Goal: Navigation & Orientation: Find specific page/section

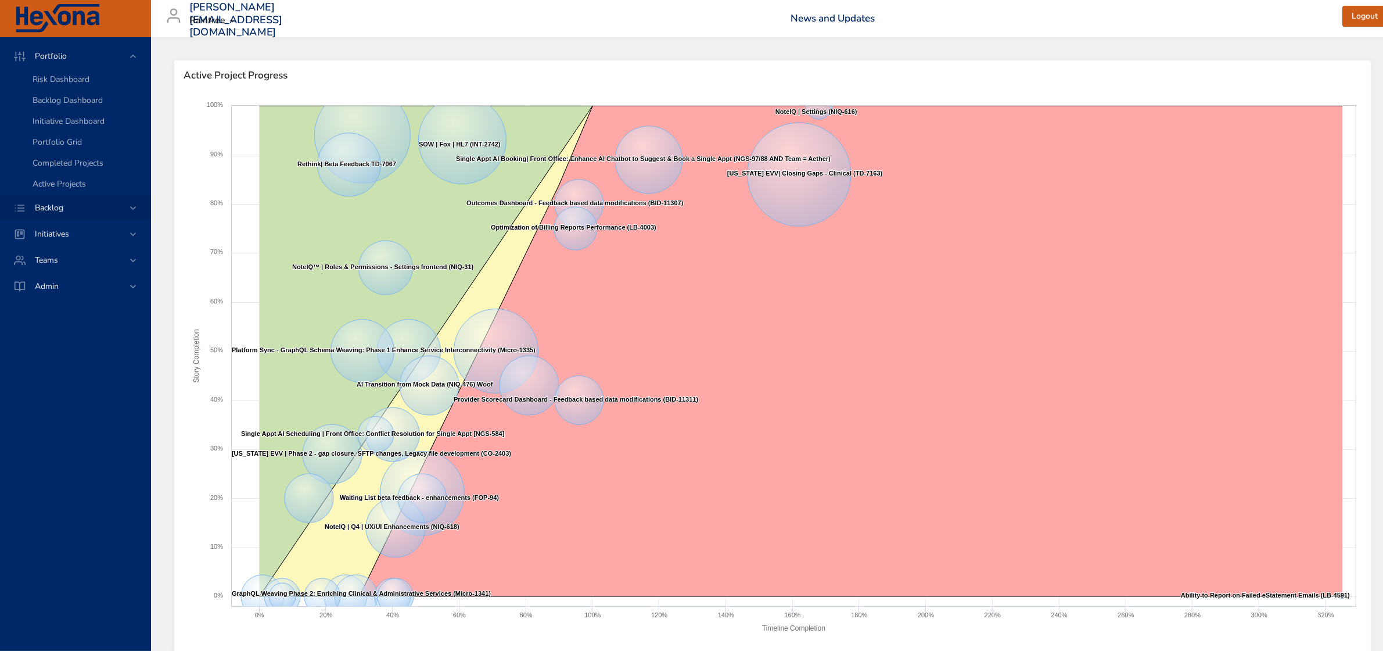
click at [76, 208] on div "Backlog" at bounding box center [77, 208] width 102 height 12
click at [67, 150] on span "Initiatives" at bounding box center [52, 150] width 53 height 11
click at [67, 149] on span "Milestone Details" at bounding box center [64, 152] width 63 height 11
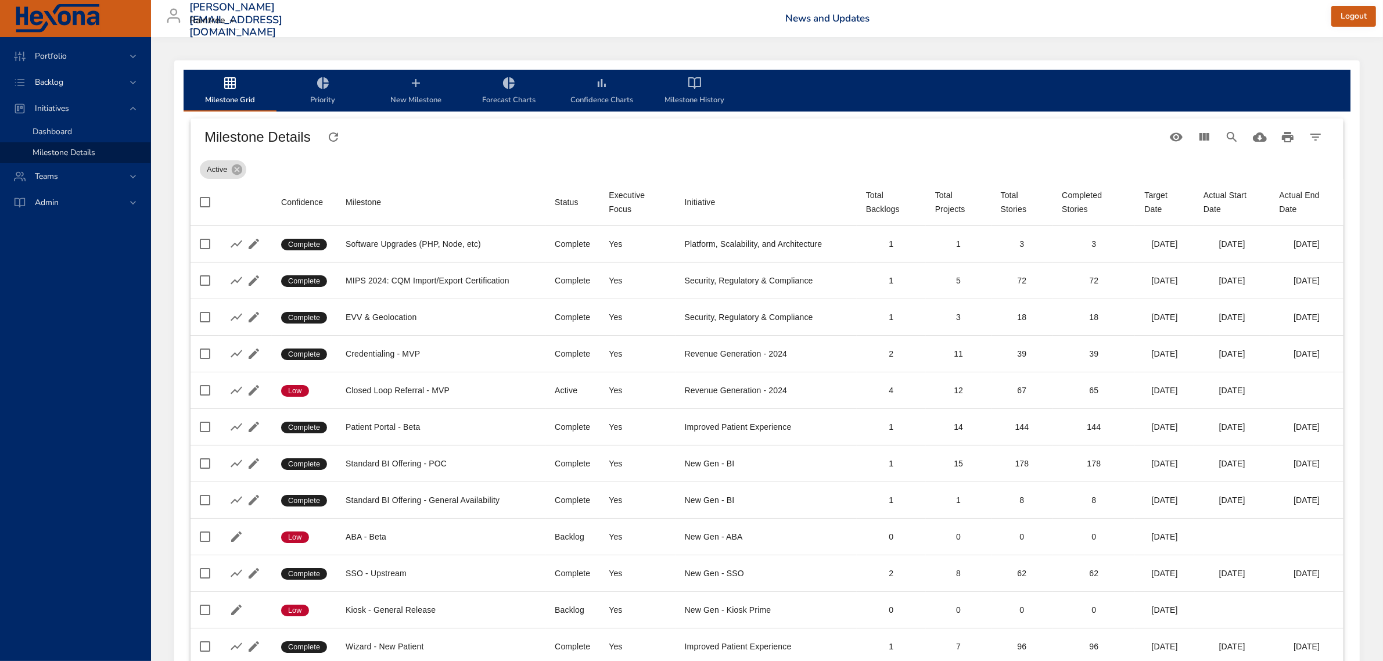
click at [74, 132] on div "Dashboard" at bounding box center [87, 132] width 109 height 12
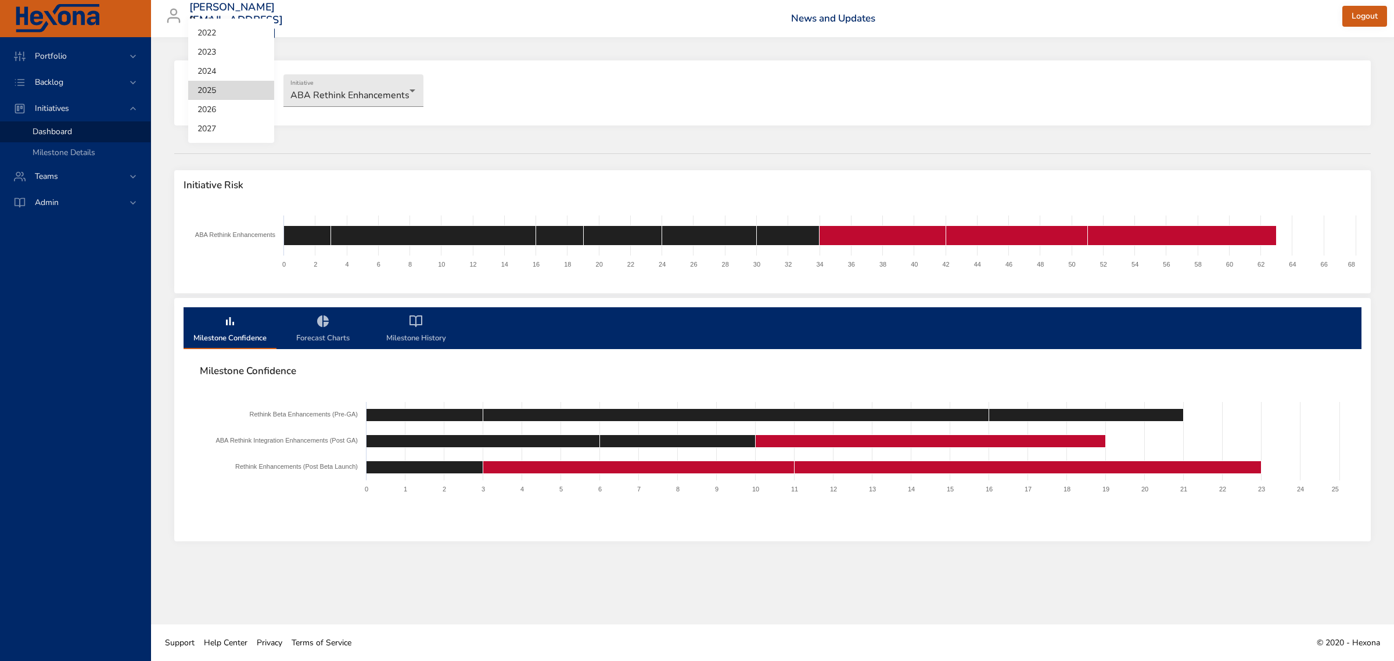
click at [256, 91] on body "Portfolio Backlog Initiatives Dashboard Milestone Details Teams Admin [PERSON_N…" at bounding box center [697, 330] width 1394 height 661
click at [44, 148] on div at bounding box center [697, 330] width 1394 height 661
click at [53, 76] on div "Backlog" at bounding box center [77, 82] width 102 height 12
click at [53, 103] on span "Backlog Details" at bounding box center [61, 105] width 56 height 11
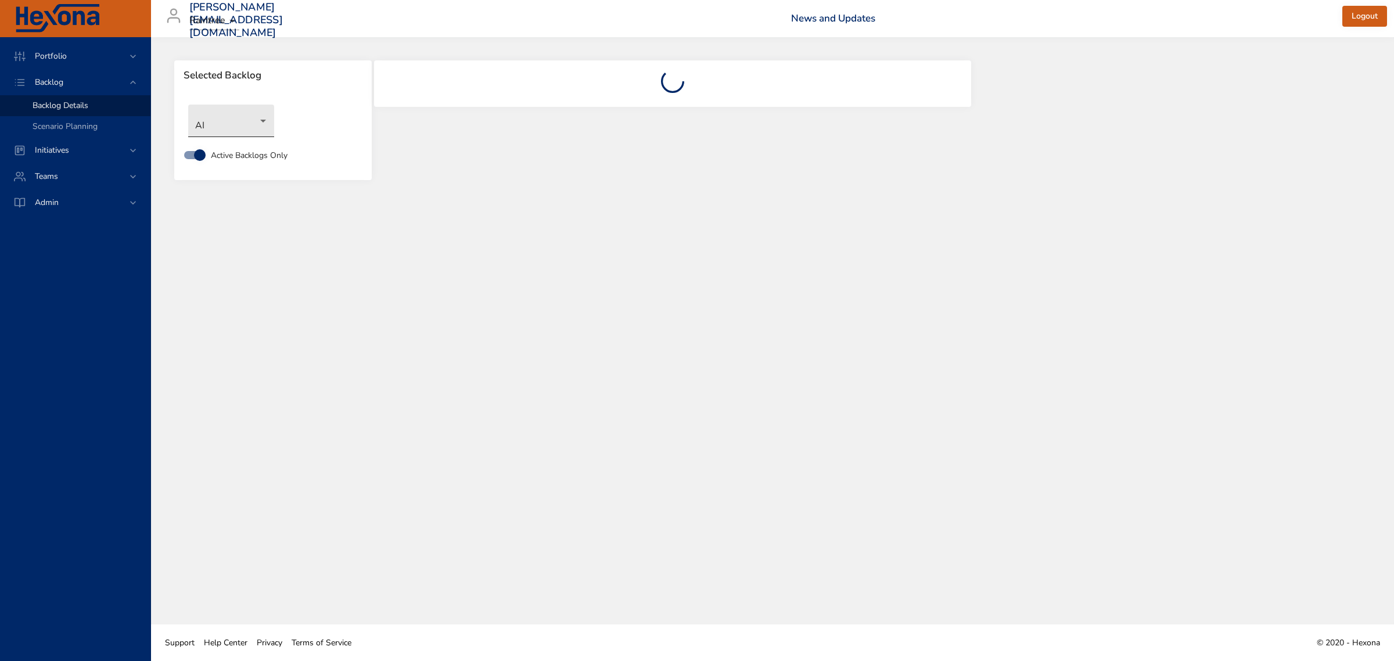
click at [243, 129] on body "Portfolio Backlog Backlog Details Scenario Planning Initiatives Teams Admin [PE…" at bounding box center [697, 330] width 1394 height 661
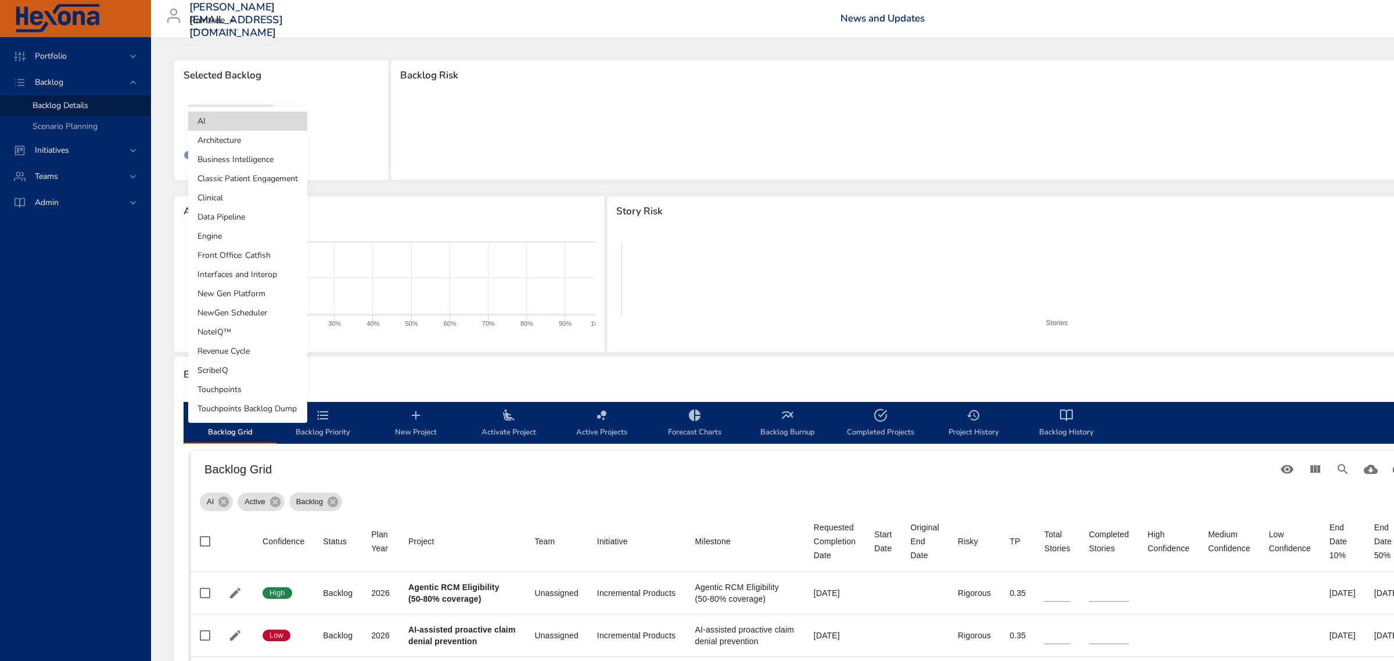
click at [221, 347] on li "Revenue Cycle" at bounding box center [247, 351] width 119 height 19
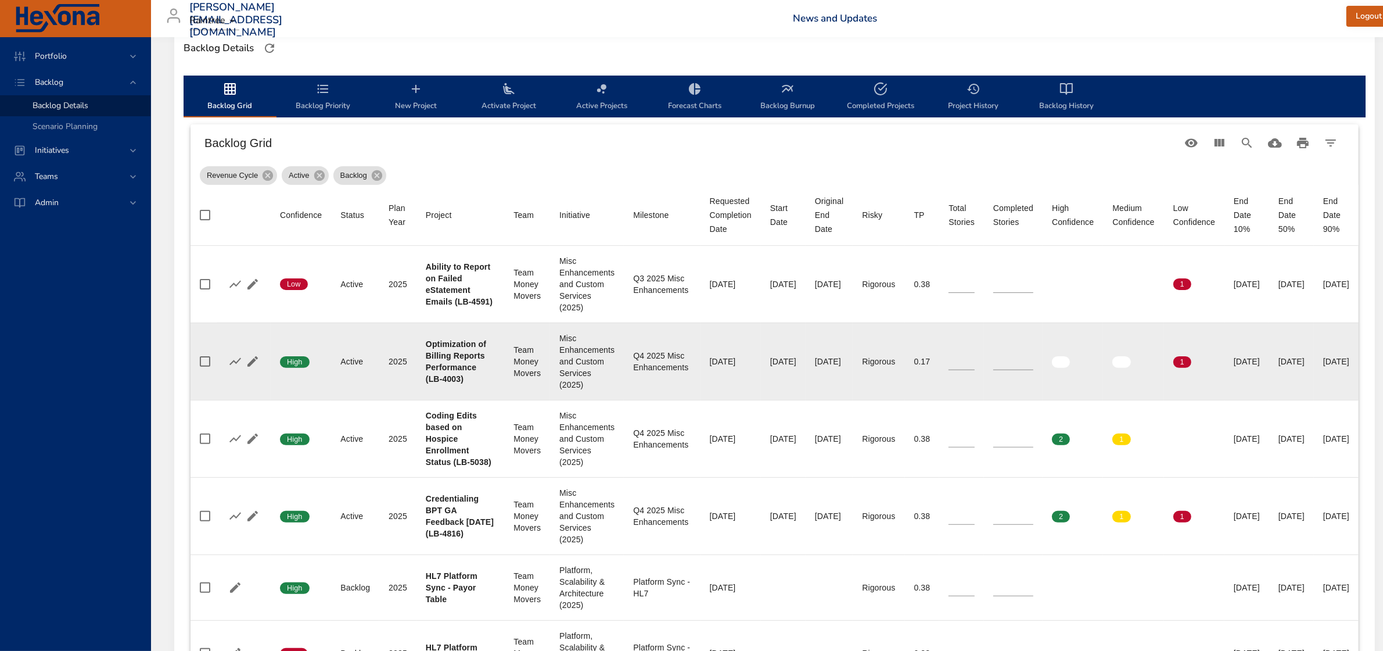
scroll to position [363, 0]
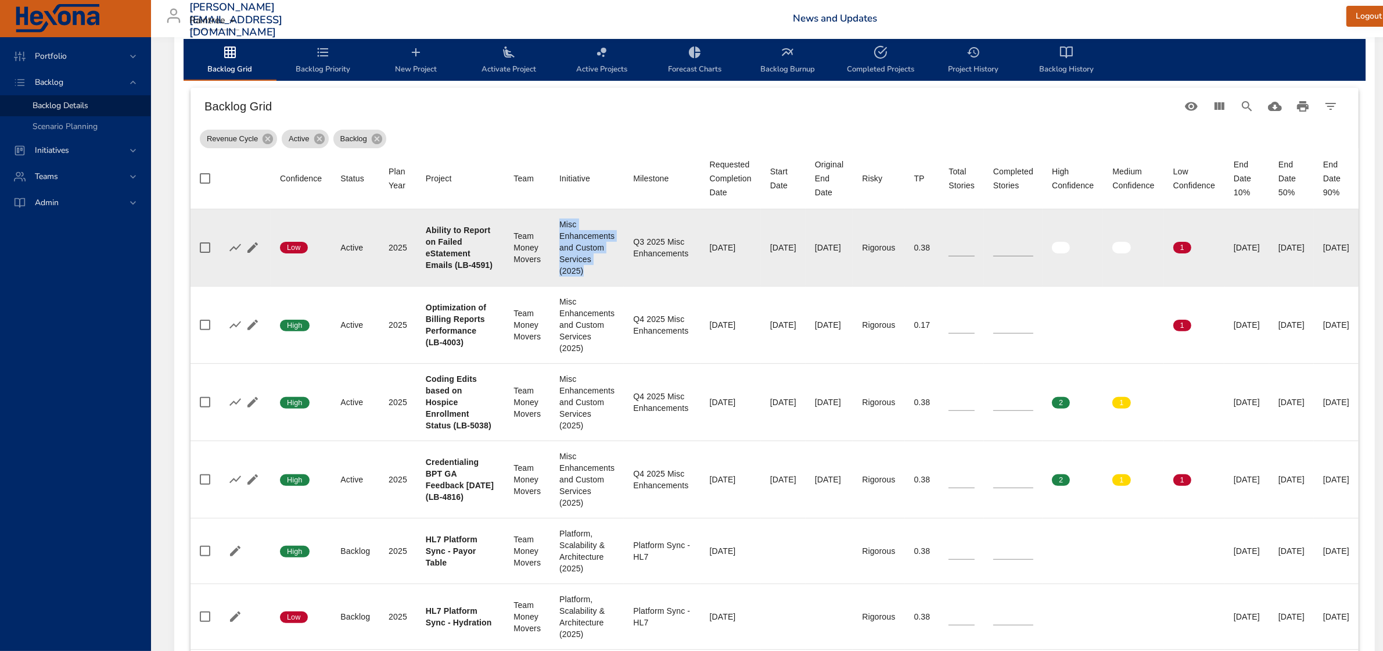
drag, startPoint x: 550, startPoint y: 227, endPoint x: 577, endPoint y: 279, distance: 59.0
click at [577, 277] on div "Misc Enhancements and Custom Services (2025)" at bounding box center [586, 247] width 55 height 58
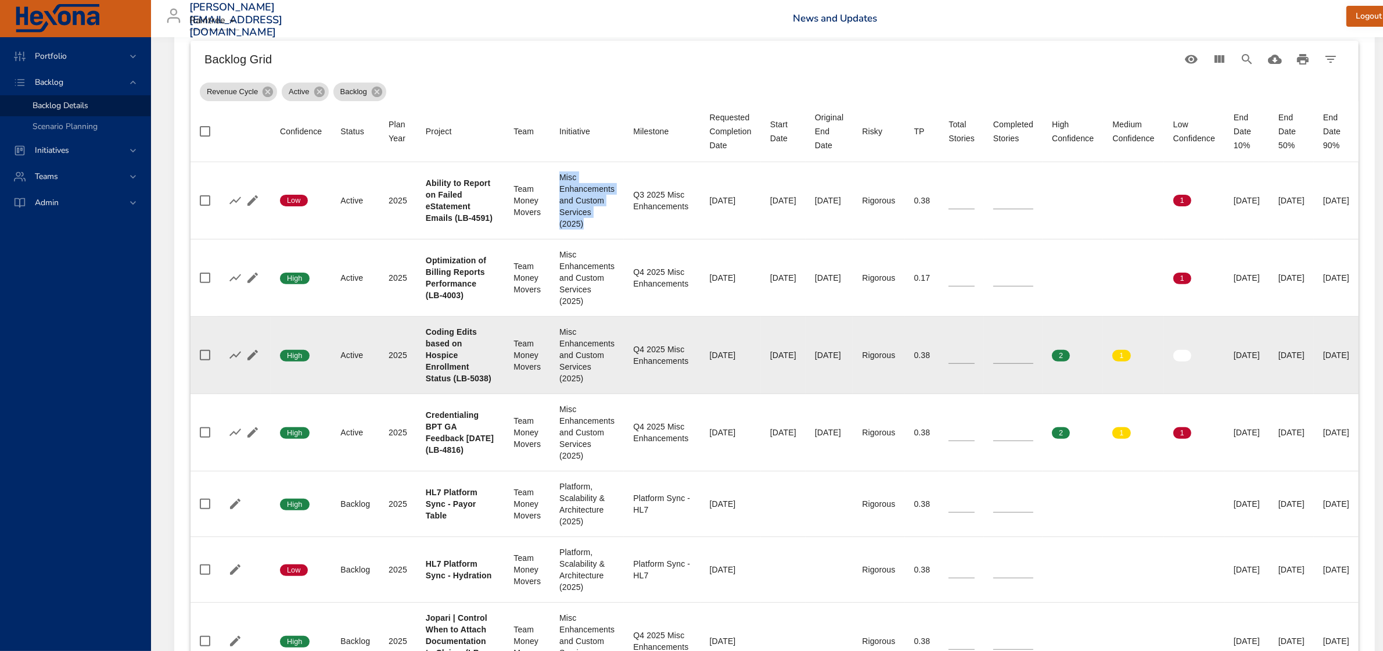
scroll to position [436, 0]
